Goal: Task Accomplishment & Management: Use online tool/utility

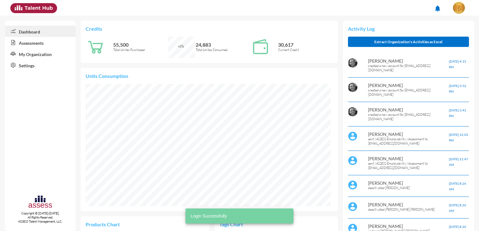
scroll to position [56, 118]
click at [29, 45] on link "Assessments" at bounding box center [40, 42] width 71 height 11
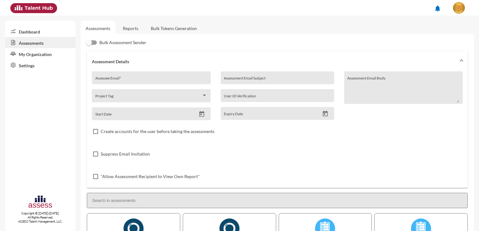
click at [160, 30] on link "Bulk Tokens Generation" at bounding box center [174, 28] width 56 height 15
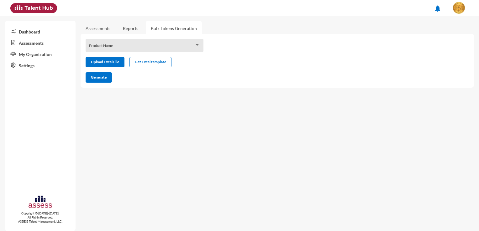
click at [138, 43] on div "Product Name" at bounding box center [144, 47] width 111 height 10
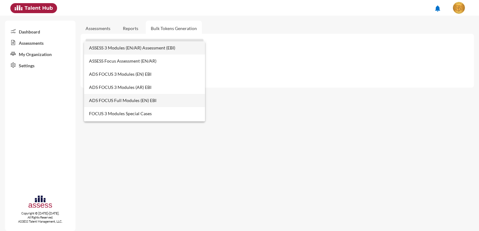
click at [136, 101] on span "ADS FOCUS Full Modules (EN) EBI" at bounding box center [144, 100] width 111 height 13
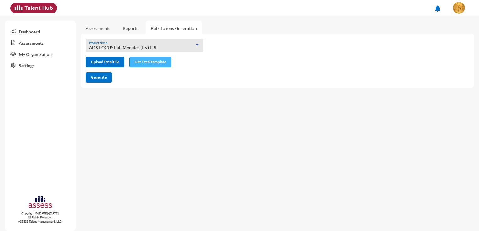
click at [154, 66] on button "Get Excel template" at bounding box center [151, 62] width 42 height 10
click at [108, 64] on input "file" at bounding box center [105, 63] width 38 height 7
type input "C:\fakepath\excel (8).xlsx"
click at [98, 75] on button "Generate" at bounding box center [99, 77] width 26 height 10
